Goal: Task Accomplishment & Management: Manage account settings

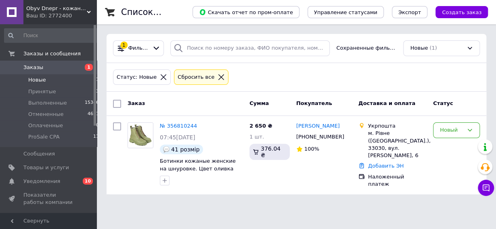
click at [40, 83] on span "Новые" at bounding box center [37, 79] width 18 height 7
drag, startPoint x: 40, startPoint y: 79, endPoint x: 36, endPoint y: 63, distance: 15.7
click at [39, 77] on span "Новые" at bounding box center [37, 79] width 18 height 7
drag, startPoint x: 41, startPoint y: 79, endPoint x: 37, endPoint y: 71, distance: 9.6
click at [41, 79] on span "Новые" at bounding box center [37, 79] width 18 height 7
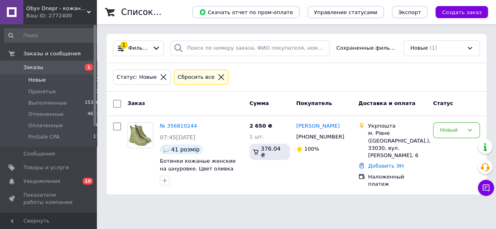
click at [85, 12] on span "Obyv Dnepr - кожаная обувь г. Днепр" at bounding box center [56, 8] width 60 height 7
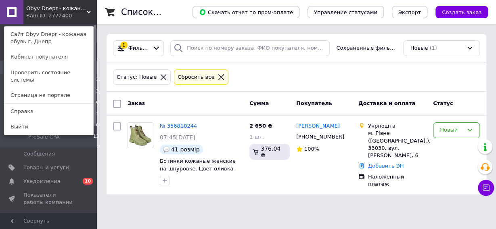
drag, startPoint x: 87, startPoint y: 9, endPoint x: 80, endPoint y: 19, distance: 11.6
click at [87, 10] on span "Obyv Dnepr - кожаная обувь г. Днепр" at bounding box center [56, 8] width 60 height 7
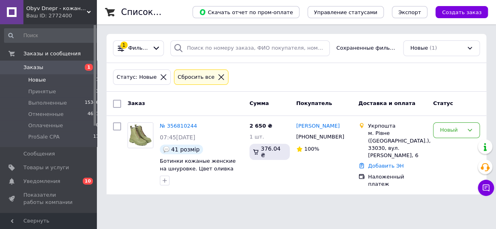
click at [43, 79] on span "Новые" at bounding box center [37, 79] width 18 height 7
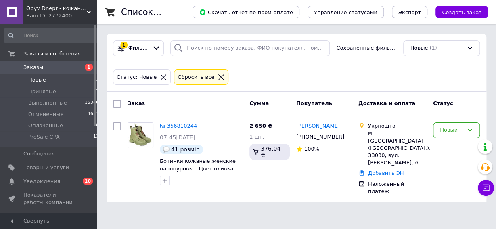
click at [42, 79] on span "Новые" at bounding box center [37, 79] width 18 height 7
